Goal: Task Accomplishment & Management: Complete application form

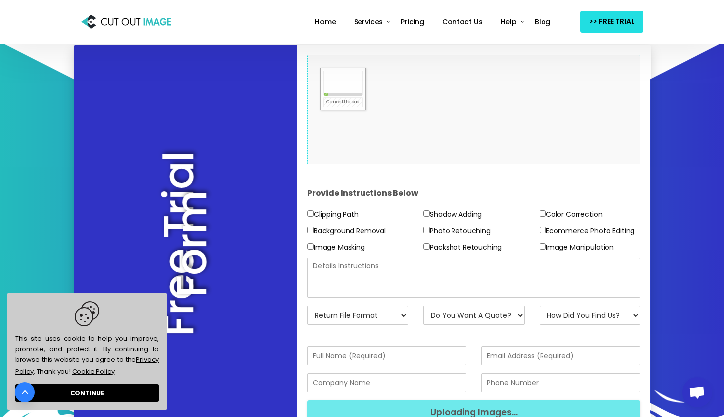
scroll to position [158, 0]
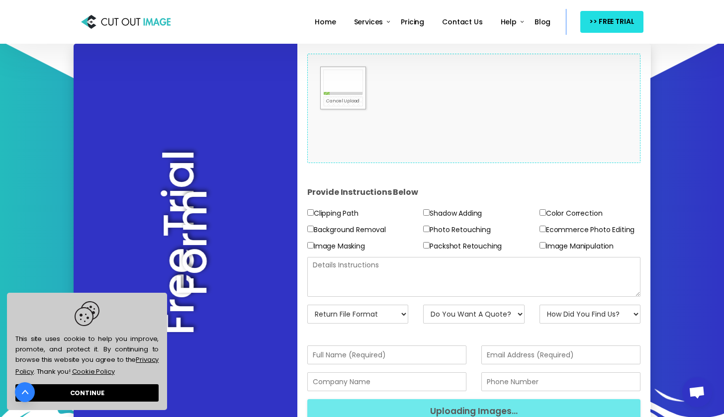
click at [375, 229] on label "Background Removal" at bounding box center [346, 230] width 79 height 12
click at [314, 229] on input"] "Background Removal" at bounding box center [310, 229] width 6 height 6
checkbox input"] "true"
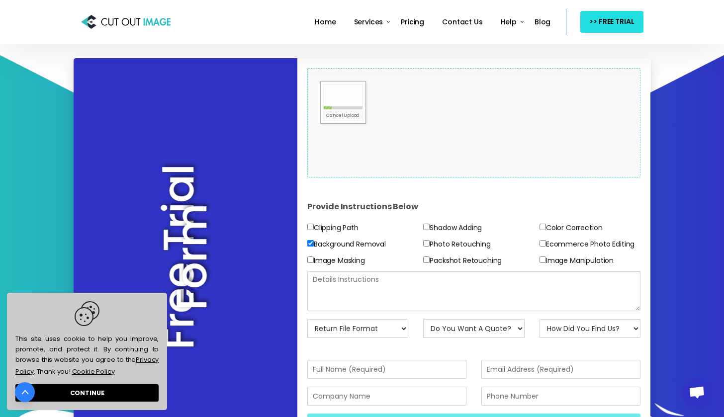
scroll to position [142, 0]
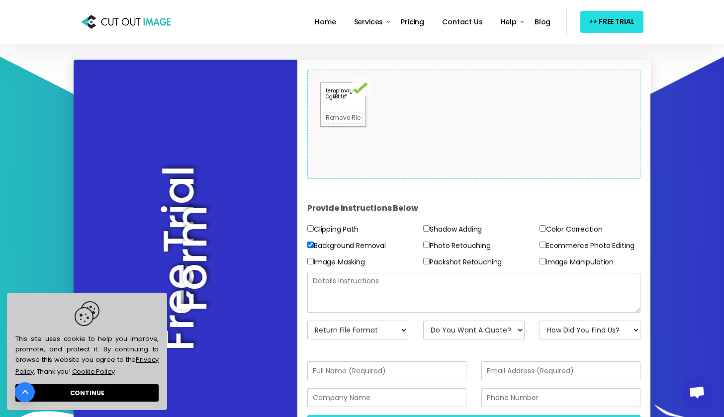
click at [346, 109] on div at bounding box center [343, 97] width 45 height 28
click at [350, 121] on link "Remove File" at bounding box center [343, 117] width 40 height 11
click at [359, 118] on form "Drop files here to upload" at bounding box center [474, 124] width 334 height 109
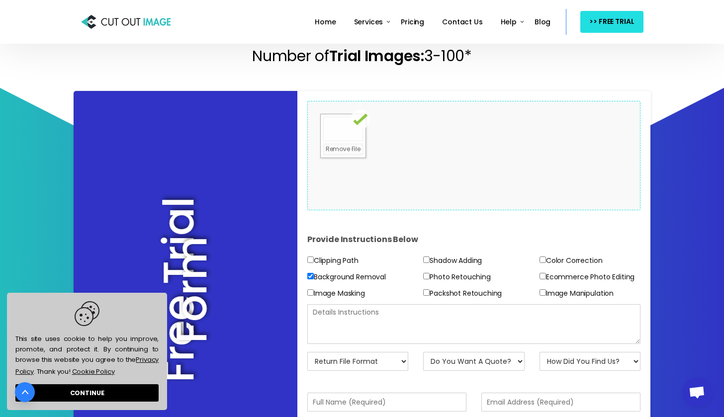
scroll to position [117, 0]
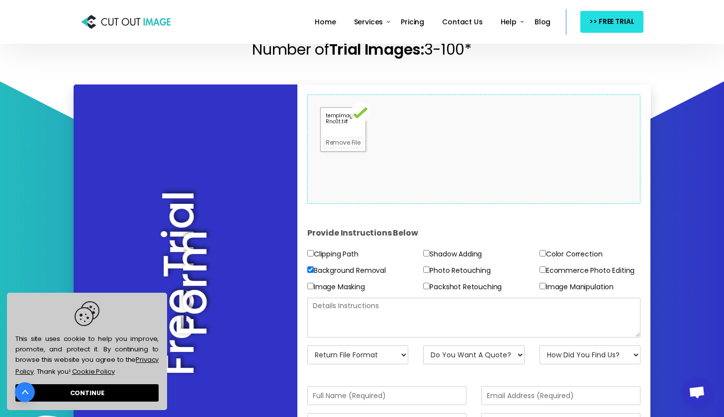
click at [338, 124] on div at bounding box center [343, 122] width 45 height 28
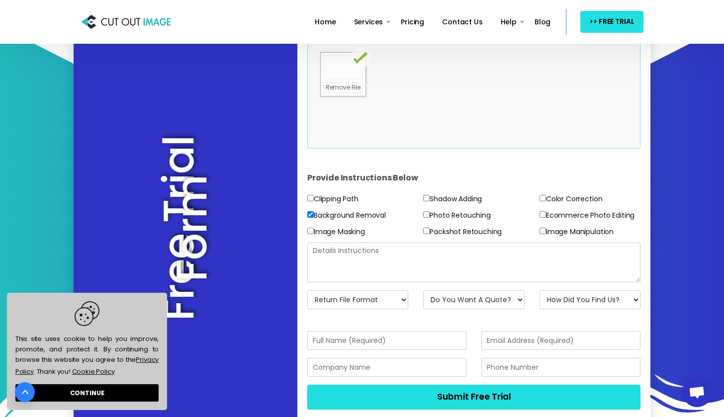
scroll to position [198, 0]
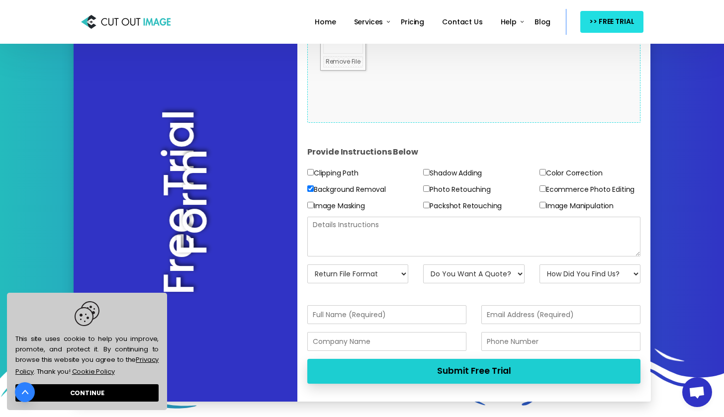
click at [406, 365] on button "Submit Free Trial" at bounding box center [474, 371] width 334 height 24
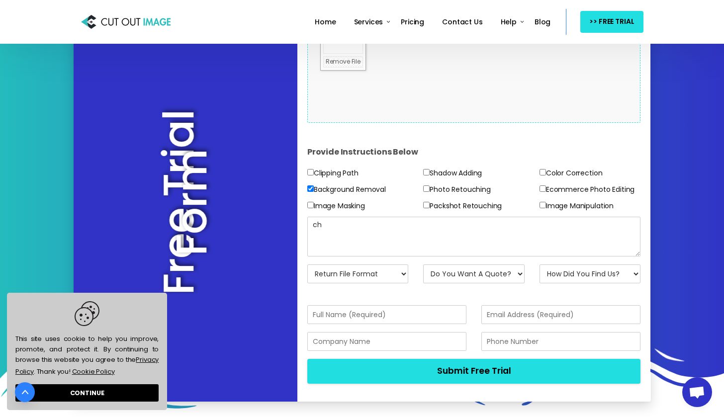
type textarea "c"
drag, startPoint x: 387, startPoint y: 224, endPoint x: 517, endPoint y: 224, distance: 129.8
click at [516, 224] on textarea "remove background and cut the person out" at bounding box center [474, 237] width 334 height 40
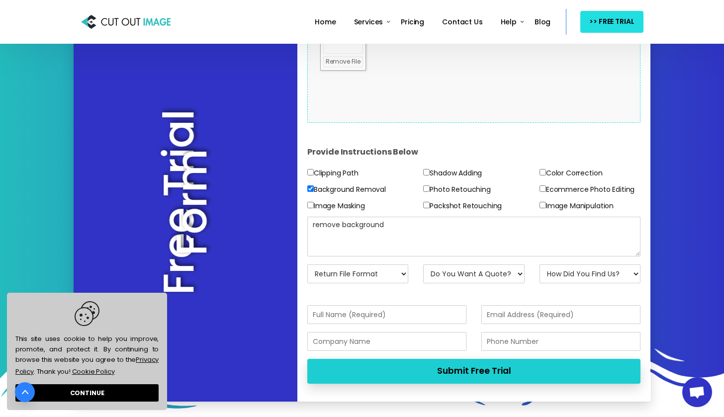
type textarea "remove background"
click at [434, 362] on button "Submit Free Trial" at bounding box center [474, 371] width 334 height 24
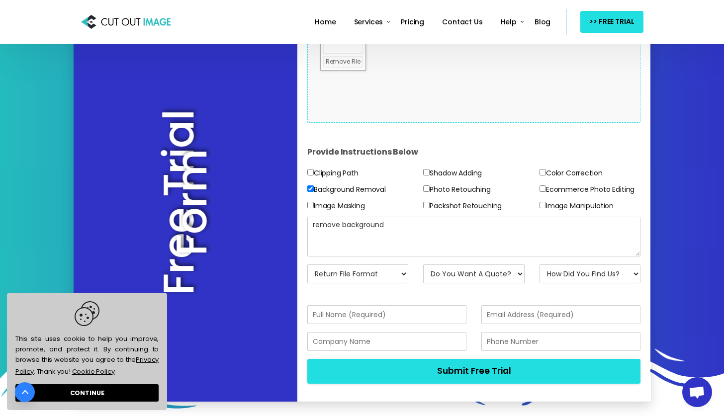
click at [373, 256] on div "remove background" at bounding box center [474, 241] width 349 height 48
select select "PNG w/ Transparent BG"
drag, startPoint x: 504, startPoint y: 270, endPoint x: 563, endPoint y: 273, distance: 58.8
click at [563, 273] on div "Return File Format JPG - [PERSON_NAME] PNG - Transparent BG PSD - Layer Mask PS…" at bounding box center [474, 278] width 349 height 27
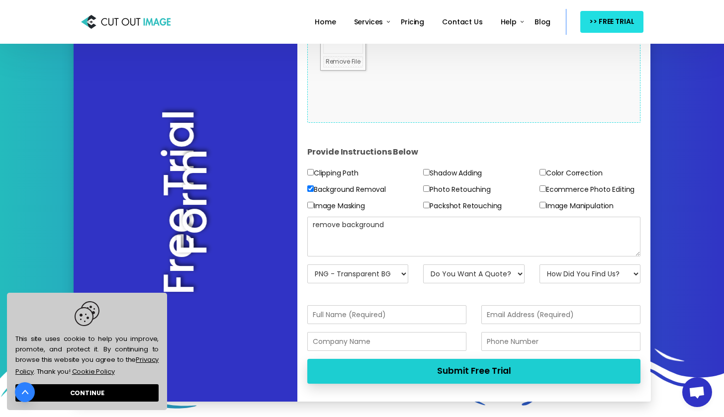
click at [450, 370] on button "Submit Free Trial" at bounding box center [474, 371] width 334 height 24
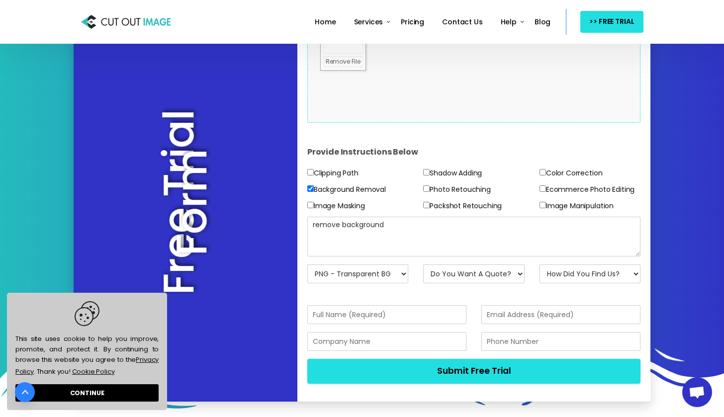
scroll to position [61, 0]
